Goal: Information Seeking & Learning: Learn about a topic

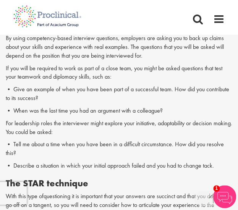
scroll to position [444, 0]
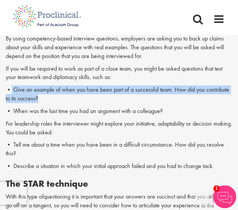
drag, startPoint x: 11, startPoint y: 89, endPoint x: 47, endPoint y: 96, distance: 36.3
click at [47, 96] on p "• Give an example of when you have been part of a successful team. How did you …" at bounding box center [119, 95] width 227 height 18
copy p "Give an example of when you have been part of a successful team. How did you co…"
click at [104, 94] on p "• Give an example of when you have been part of a successful team. How did you …" at bounding box center [119, 95] width 227 height 18
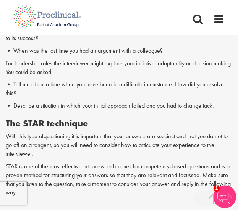
scroll to position [500, 0]
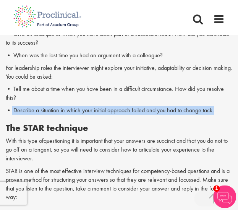
drag, startPoint x: 11, startPoint y: 110, endPoint x: 217, endPoint y: 107, distance: 205.5
click at [217, 107] on p "• Describe a situation in which your initial approach failed and you had to cha…" at bounding box center [119, 110] width 227 height 9
copy p "Describe a situation in which your initial approach failed and you had to chang…"
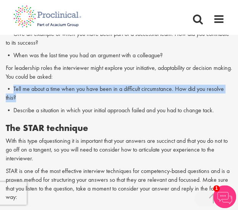
drag, startPoint x: 14, startPoint y: 88, endPoint x: 18, endPoint y: 97, distance: 9.4
click at [18, 97] on p "• Tell me about a time when you have been in a difficult circumstance. How did …" at bounding box center [119, 94] width 227 height 18
copy p "Tell me about a time when you have been in a difficult circumstance. How did yo…"
click at [123, 152] on span "questioning it is important that your answers are succinct and that you do not …" at bounding box center [117, 150] width 222 height 26
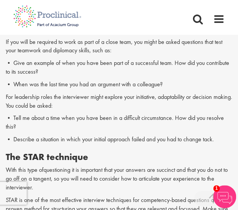
scroll to position [470, 0]
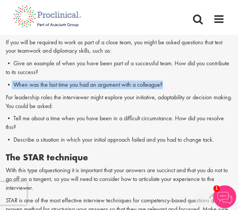
drag, startPoint x: 12, startPoint y: 83, endPoint x: 172, endPoint y: 81, distance: 159.7
click at [172, 81] on p "• When was the last time you had an argument with a colleague?" at bounding box center [119, 85] width 227 height 9
copy p "When was the last time you had an argument with a colleague?"
